Goal: Transaction & Acquisition: Purchase product/service

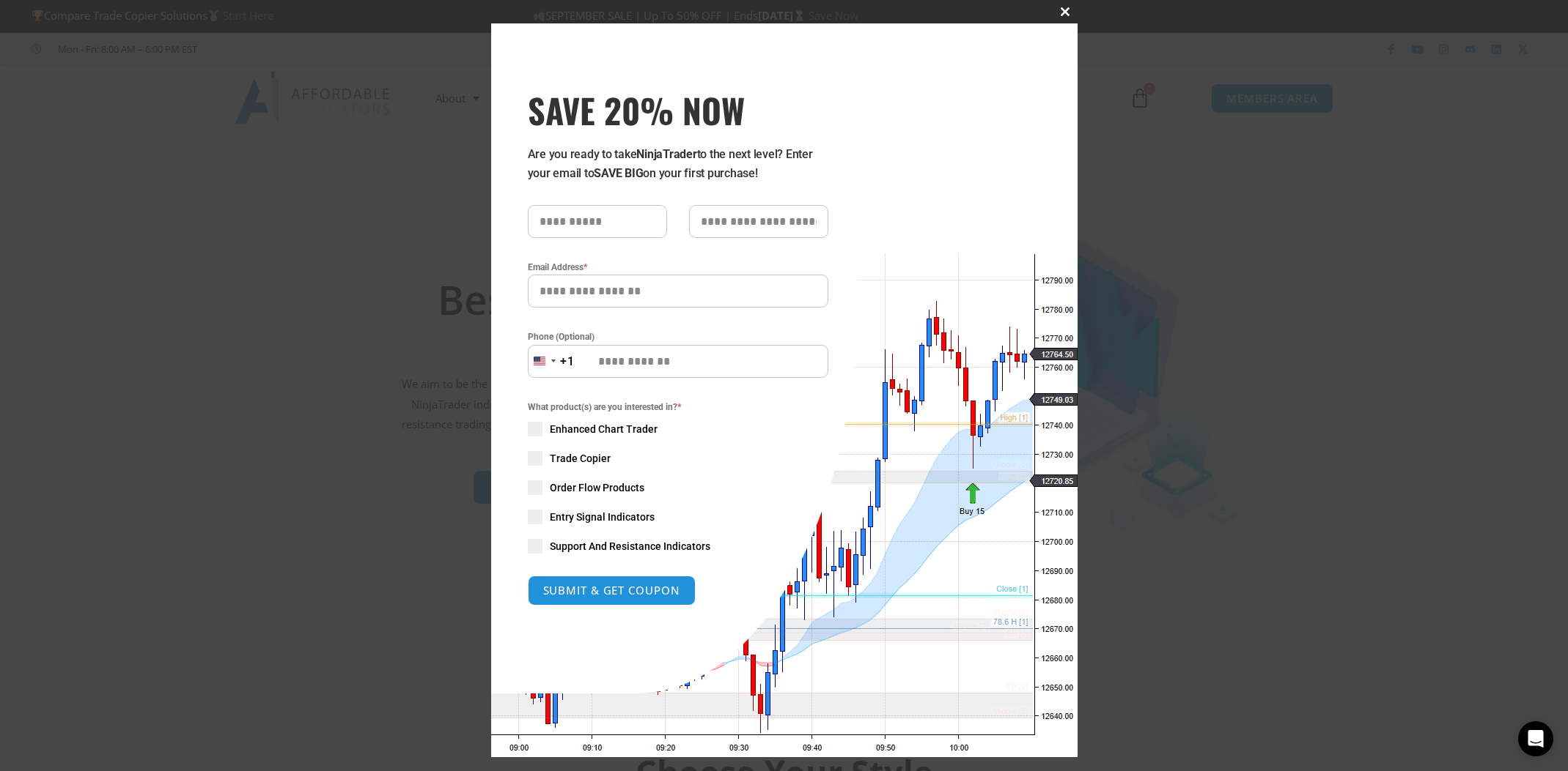
click at [1058, 11] on span "SAVE 20% NOW popup" at bounding box center [1065, 11] width 24 height 8
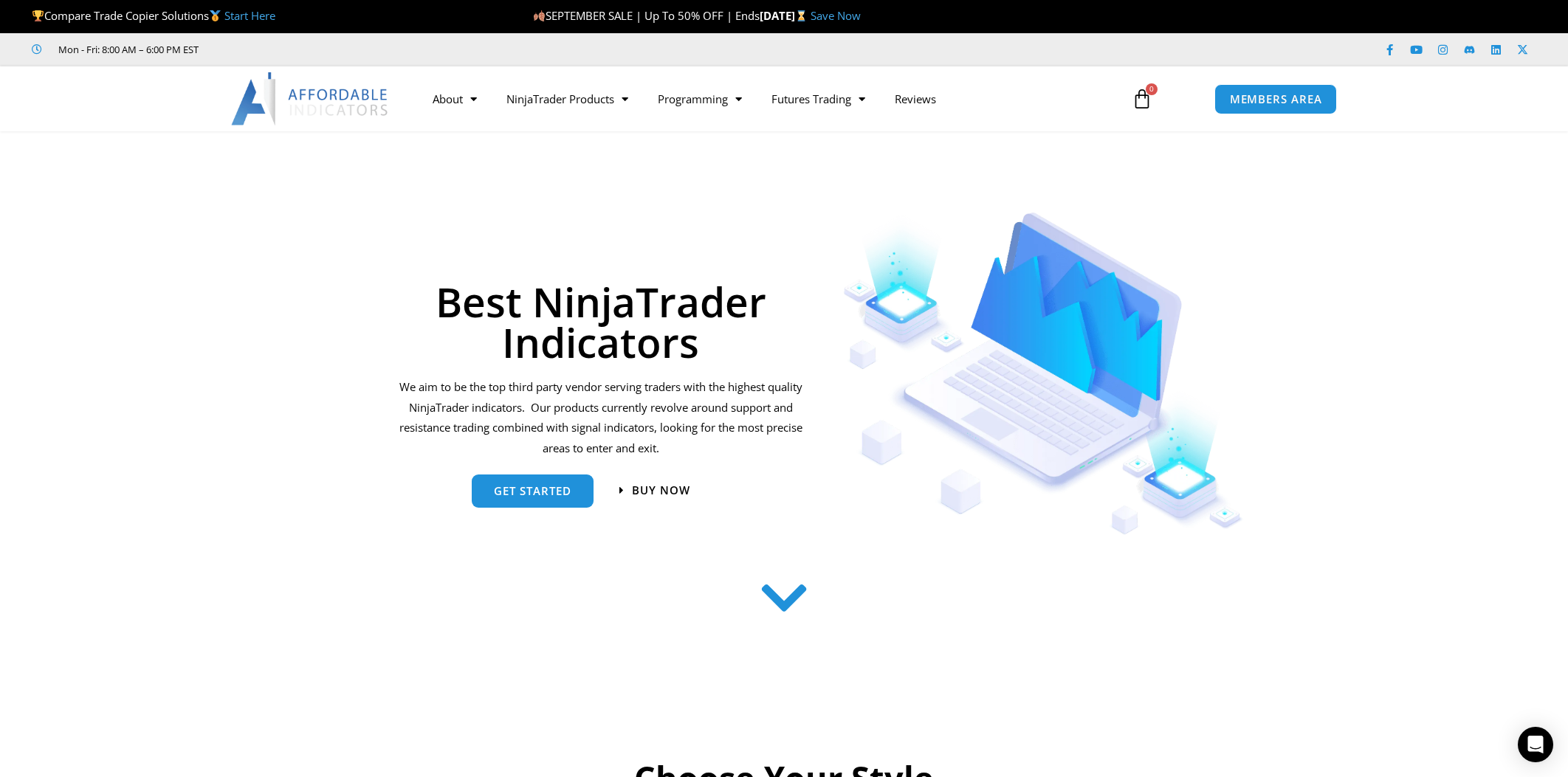
click at [324, 106] on img at bounding box center [311, 99] width 159 height 53
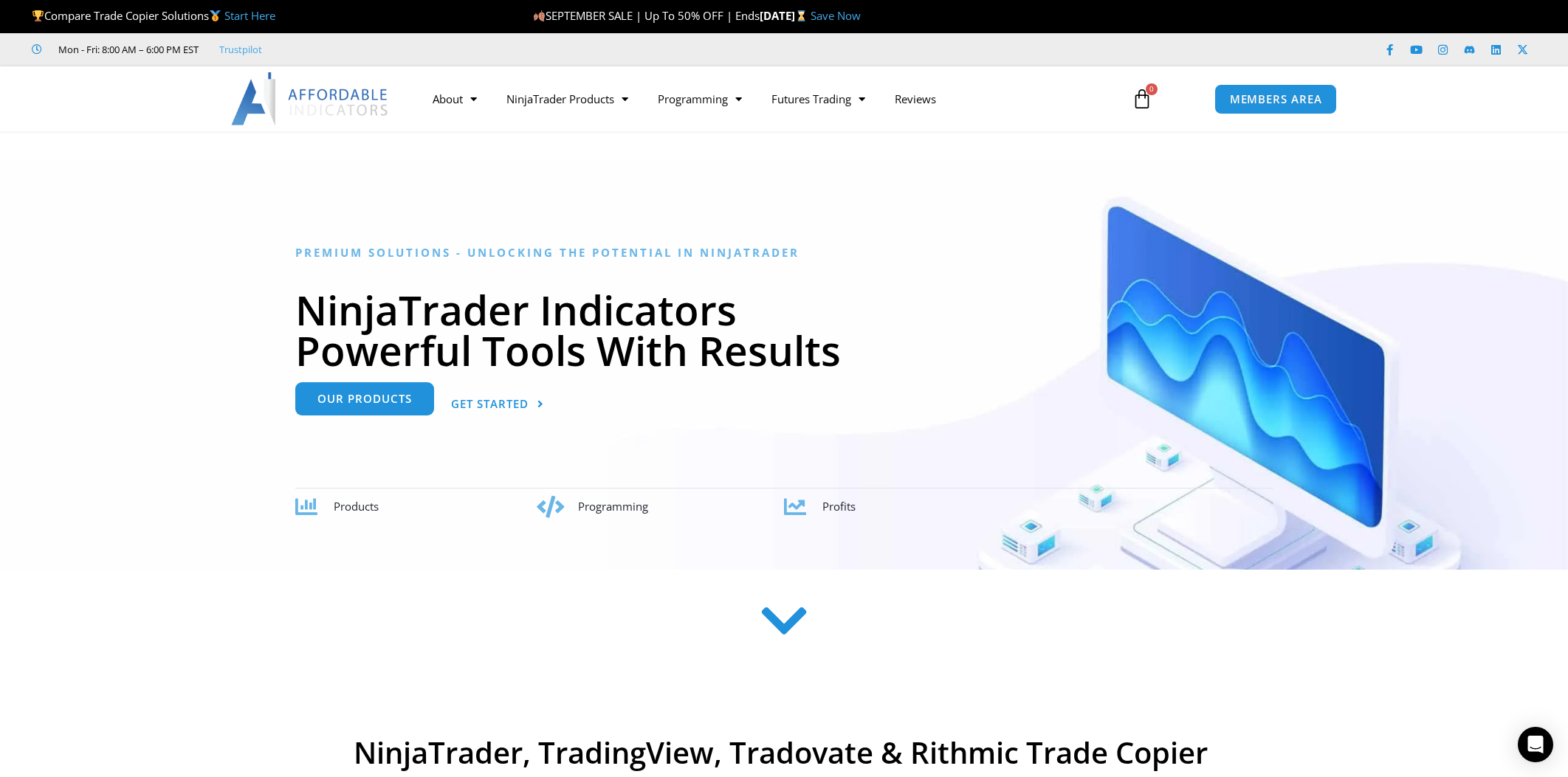
click at [392, 408] on link "Our Products" at bounding box center [365, 399] width 139 height 33
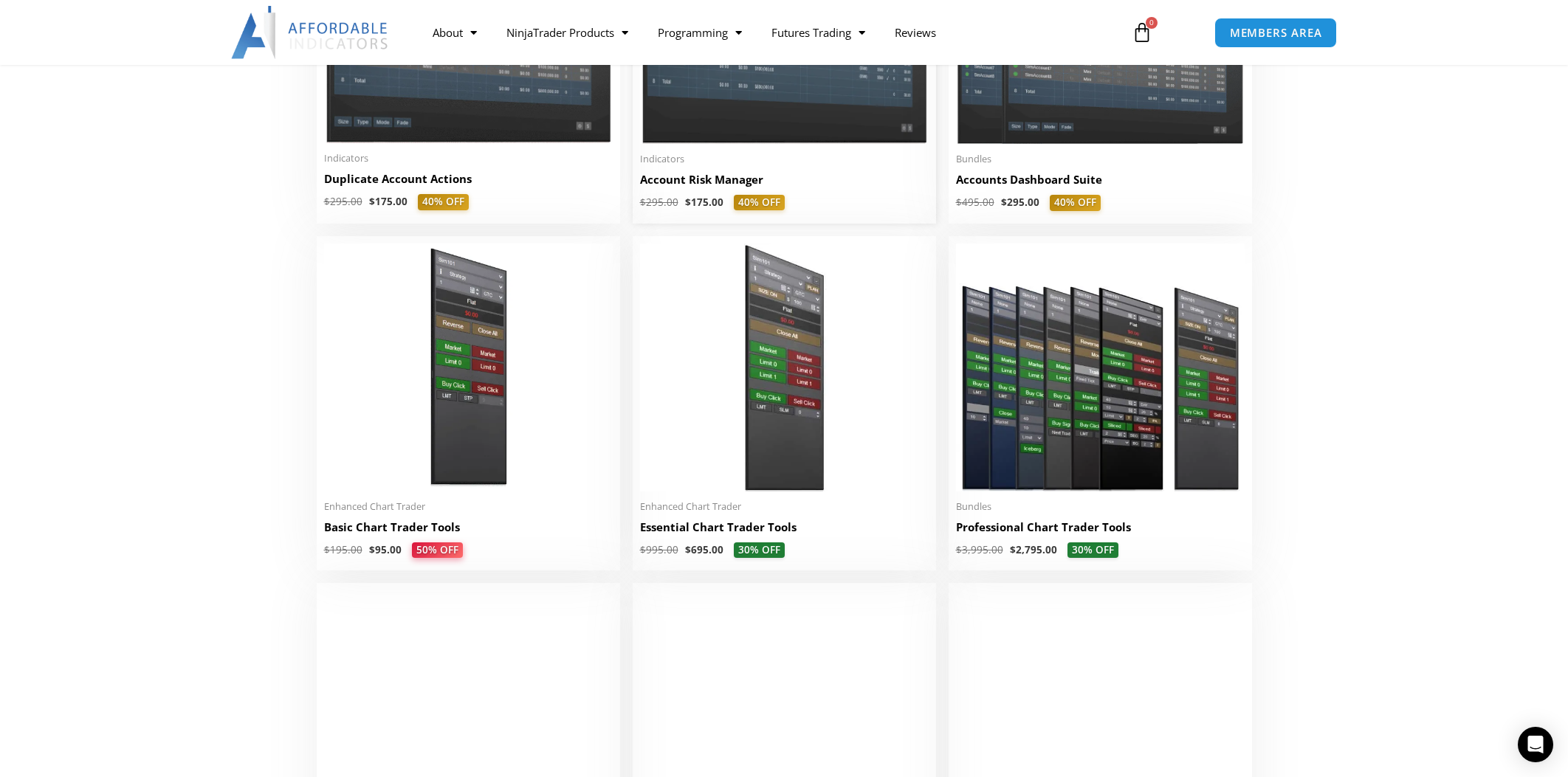
scroll to position [148, 0]
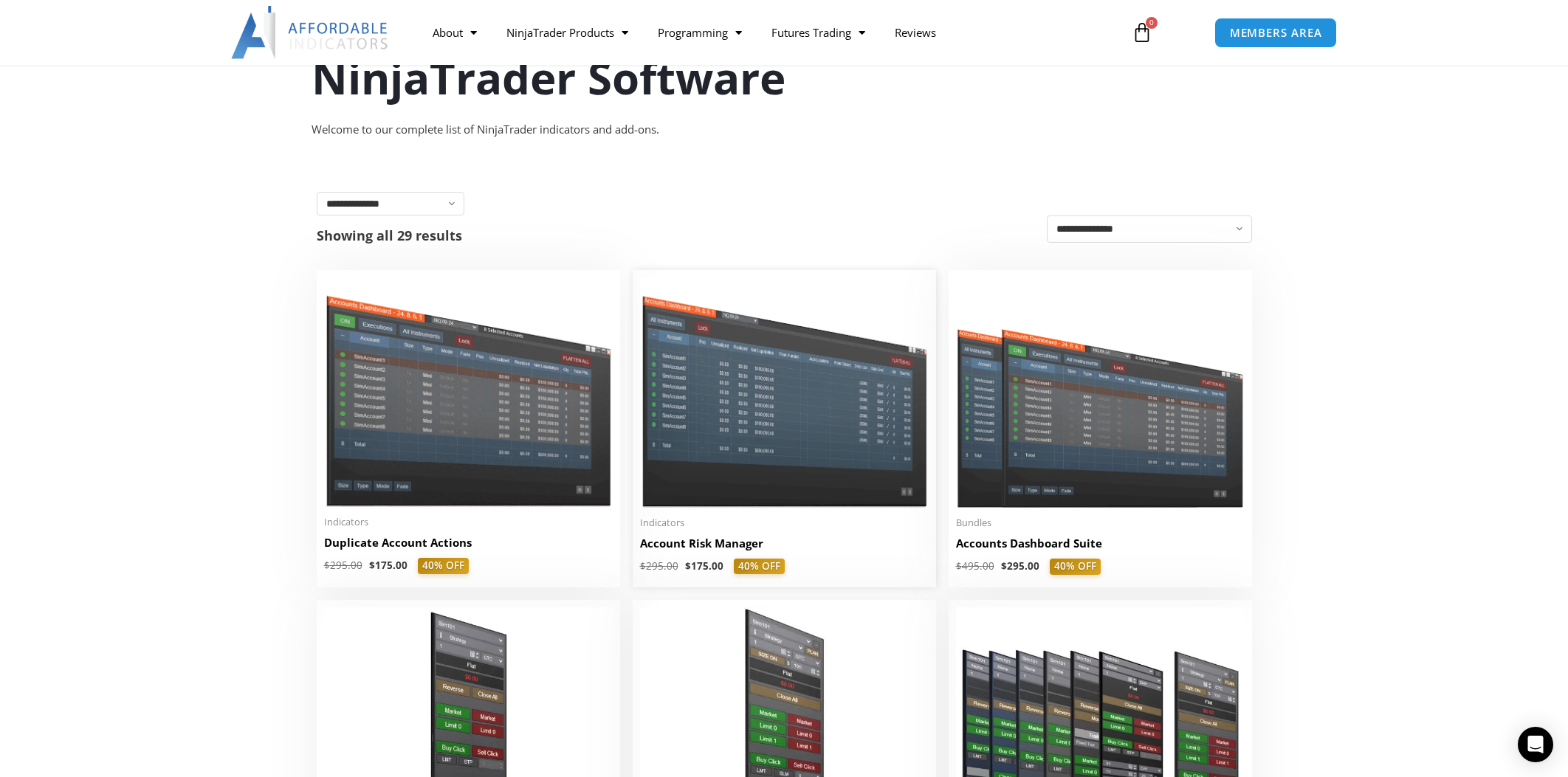
click at [779, 466] on img at bounding box center [784, 392] width 288 height 230
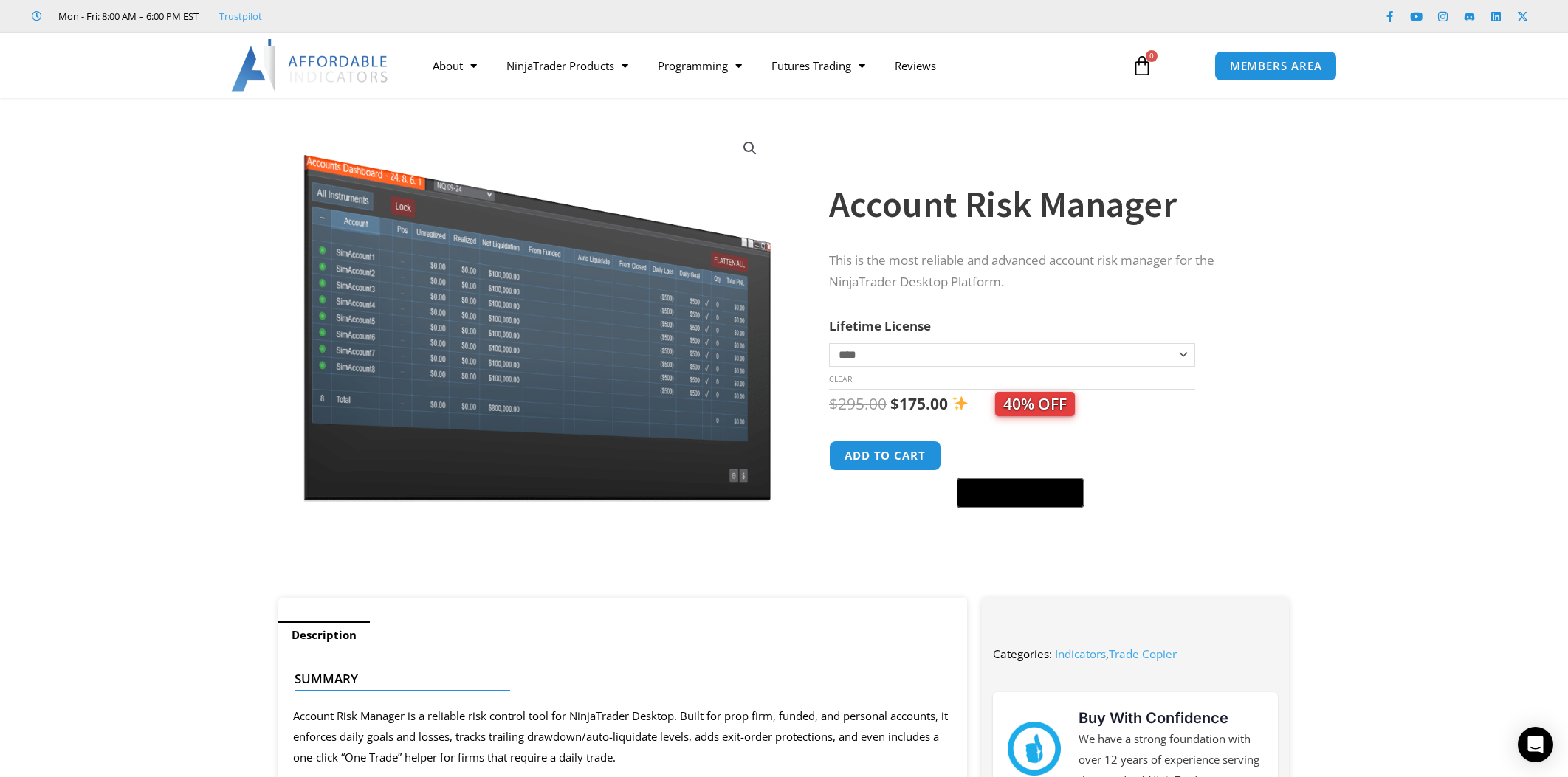
click at [889, 356] on select "**********" at bounding box center [1012, 355] width 366 height 24
click at [1301, 318] on section "**********" at bounding box center [784, 355] width 1568 height 485
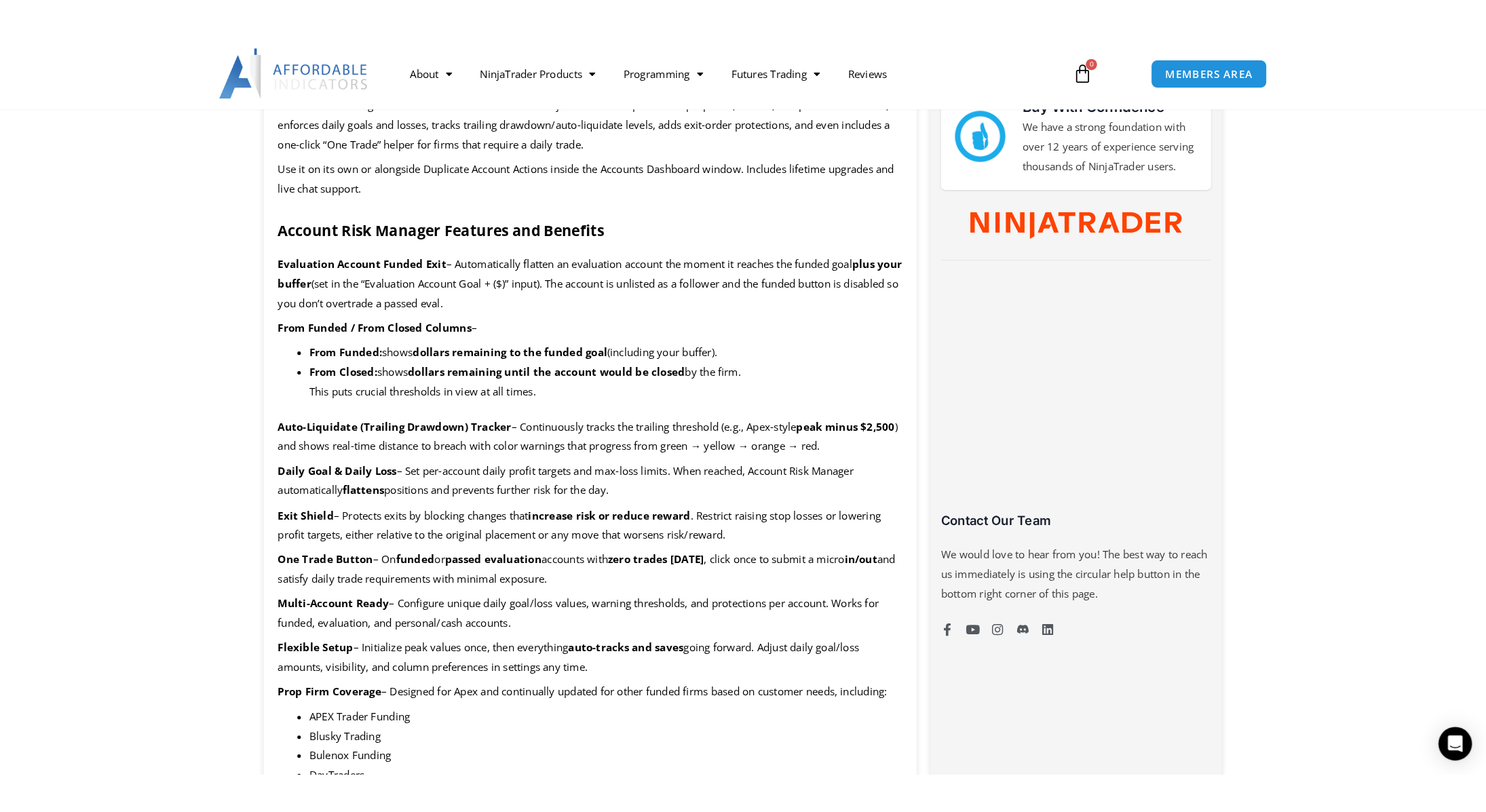
scroll to position [679, 0]
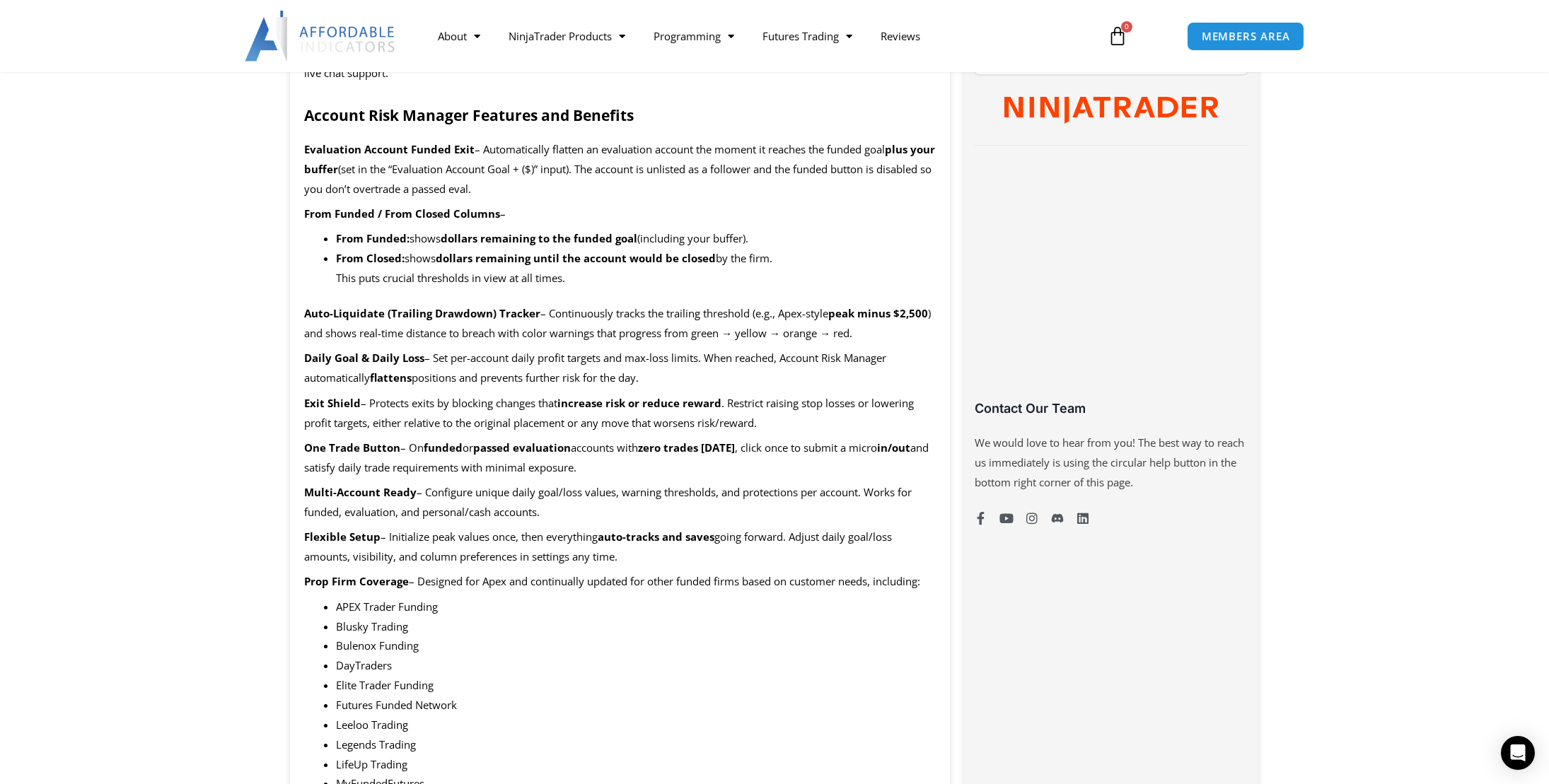
click at [878, 744] on li "LifeUp Trading" at bounding box center [636, 765] width 600 height 20
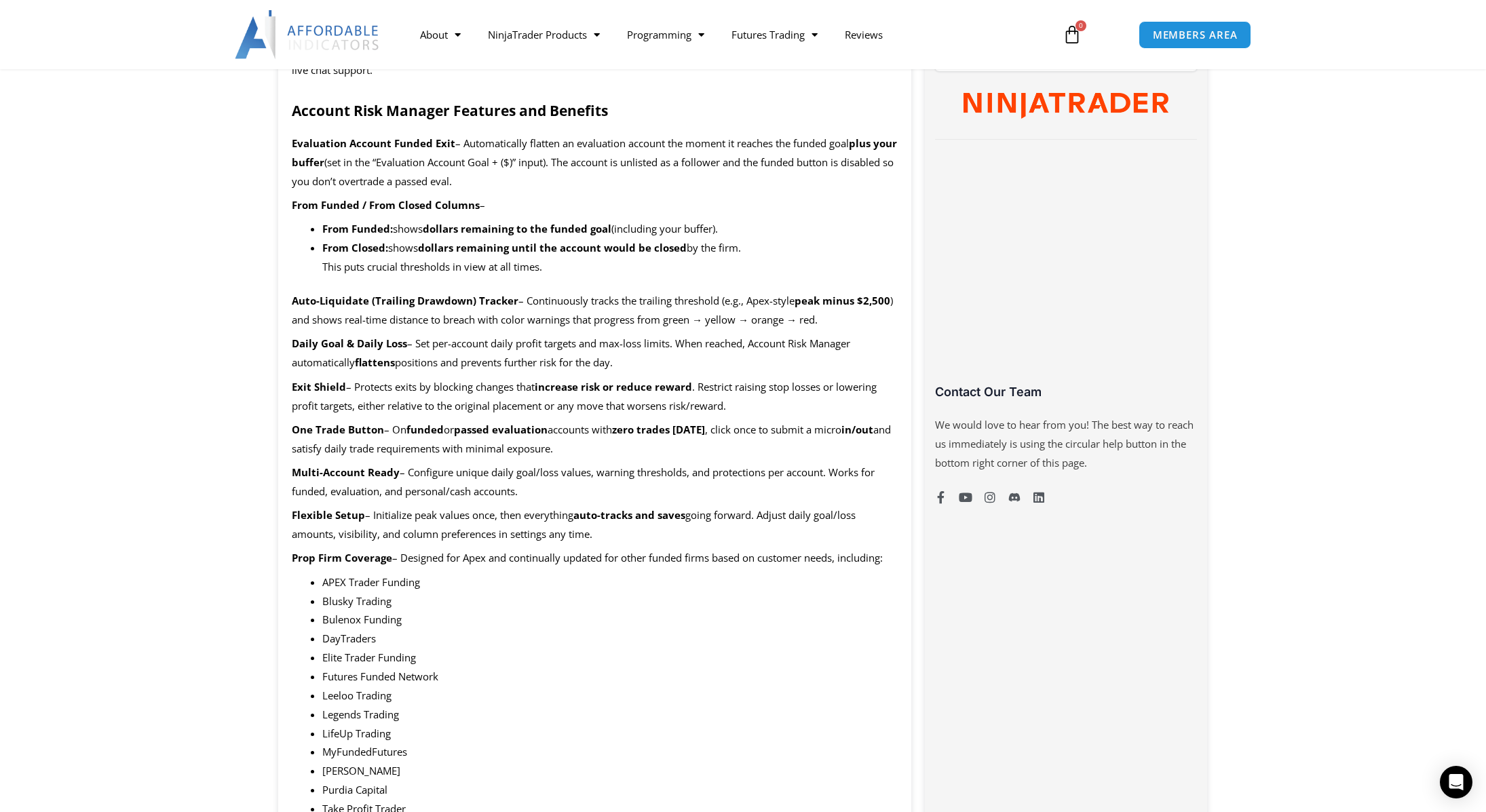
drag, startPoint x: 104, startPoint y: 273, endPoint x: 488, endPoint y: 273, distance: 384.0
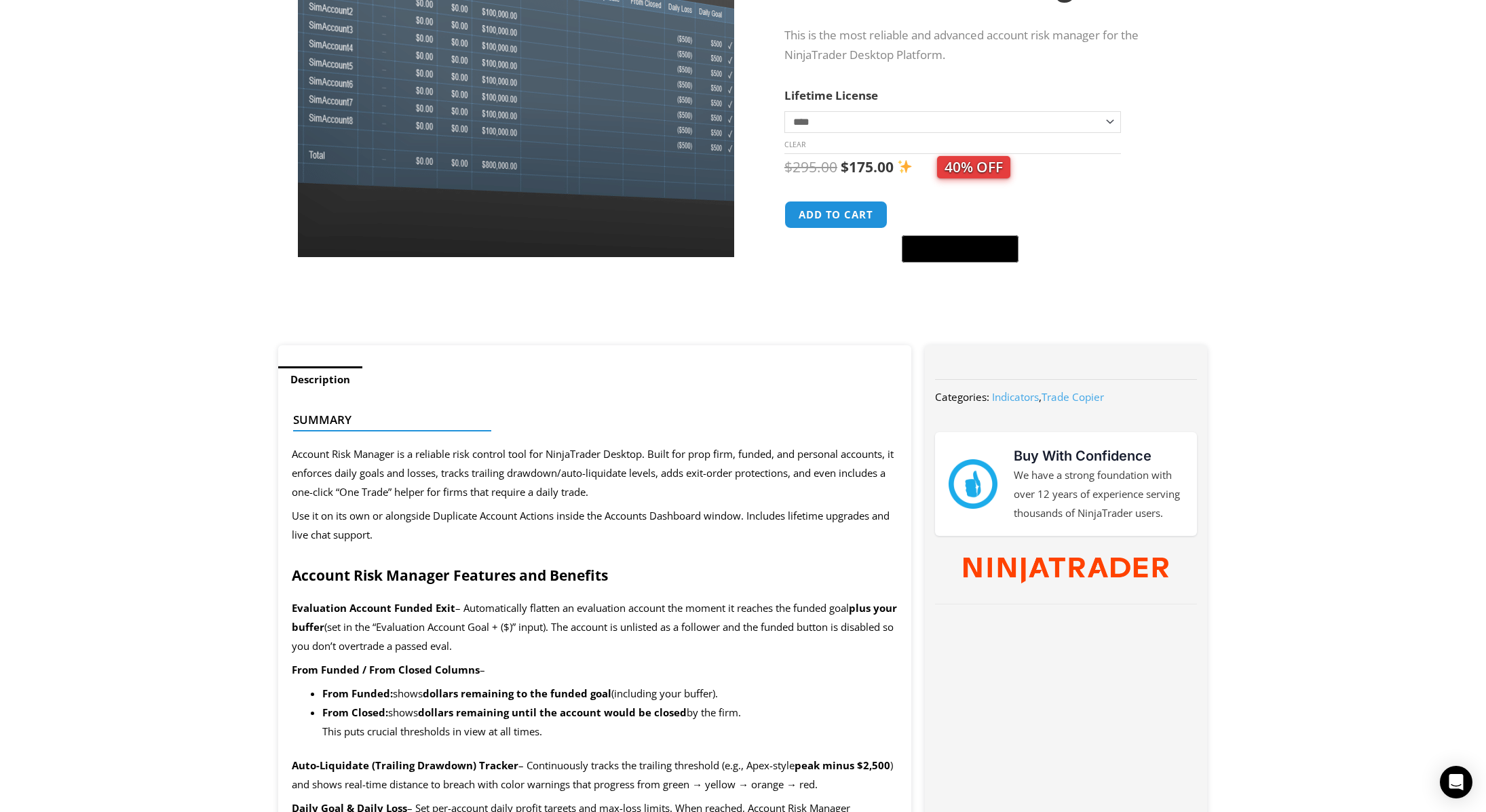
scroll to position [0, 0]
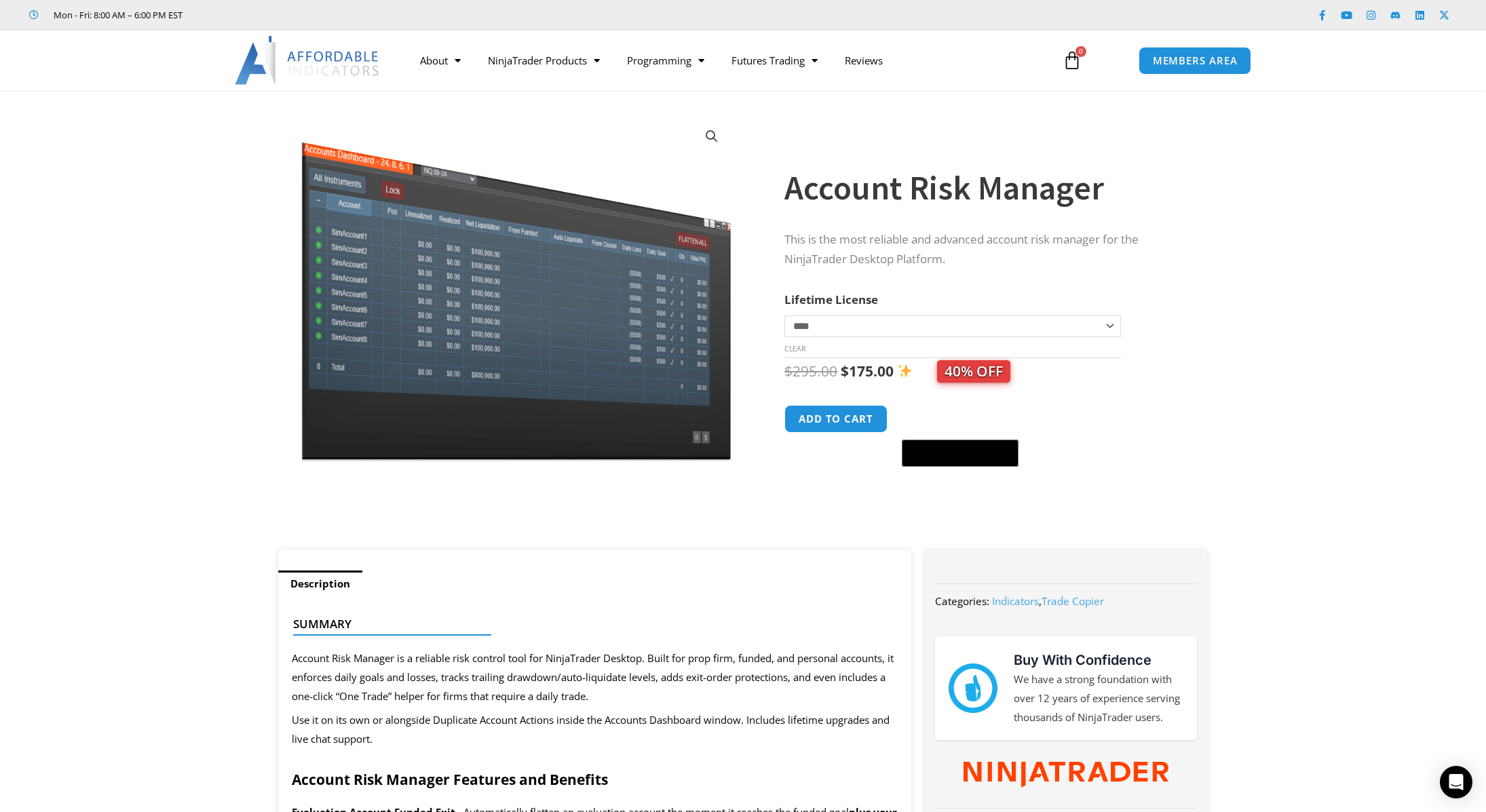
click at [310, 54] on img at bounding box center [308, 60] width 146 height 49
